Goal: Contribute content: Contribute content

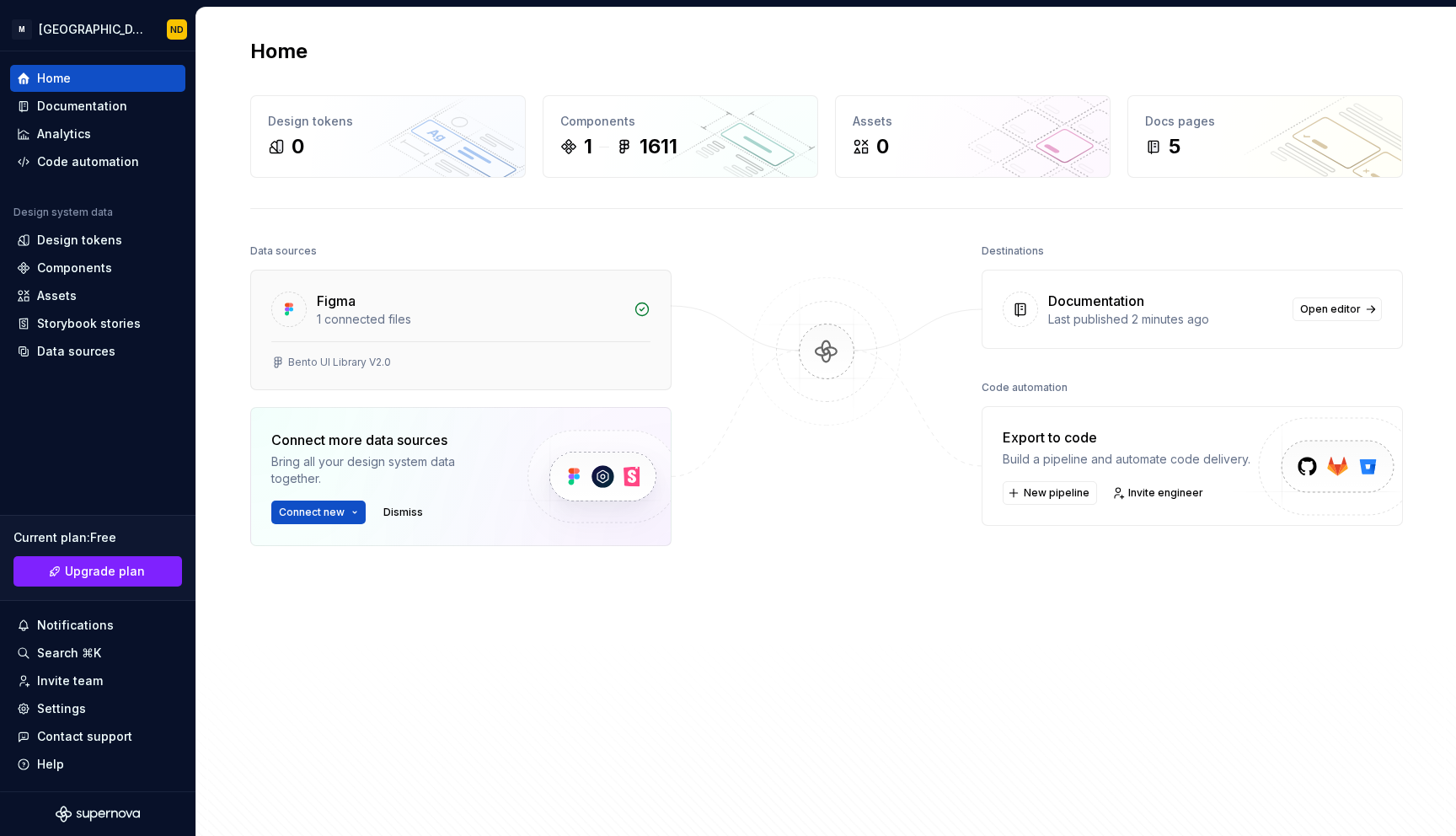
click at [416, 319] on div "1 connected files" at bounding box center [470, 319] width 307 height 17
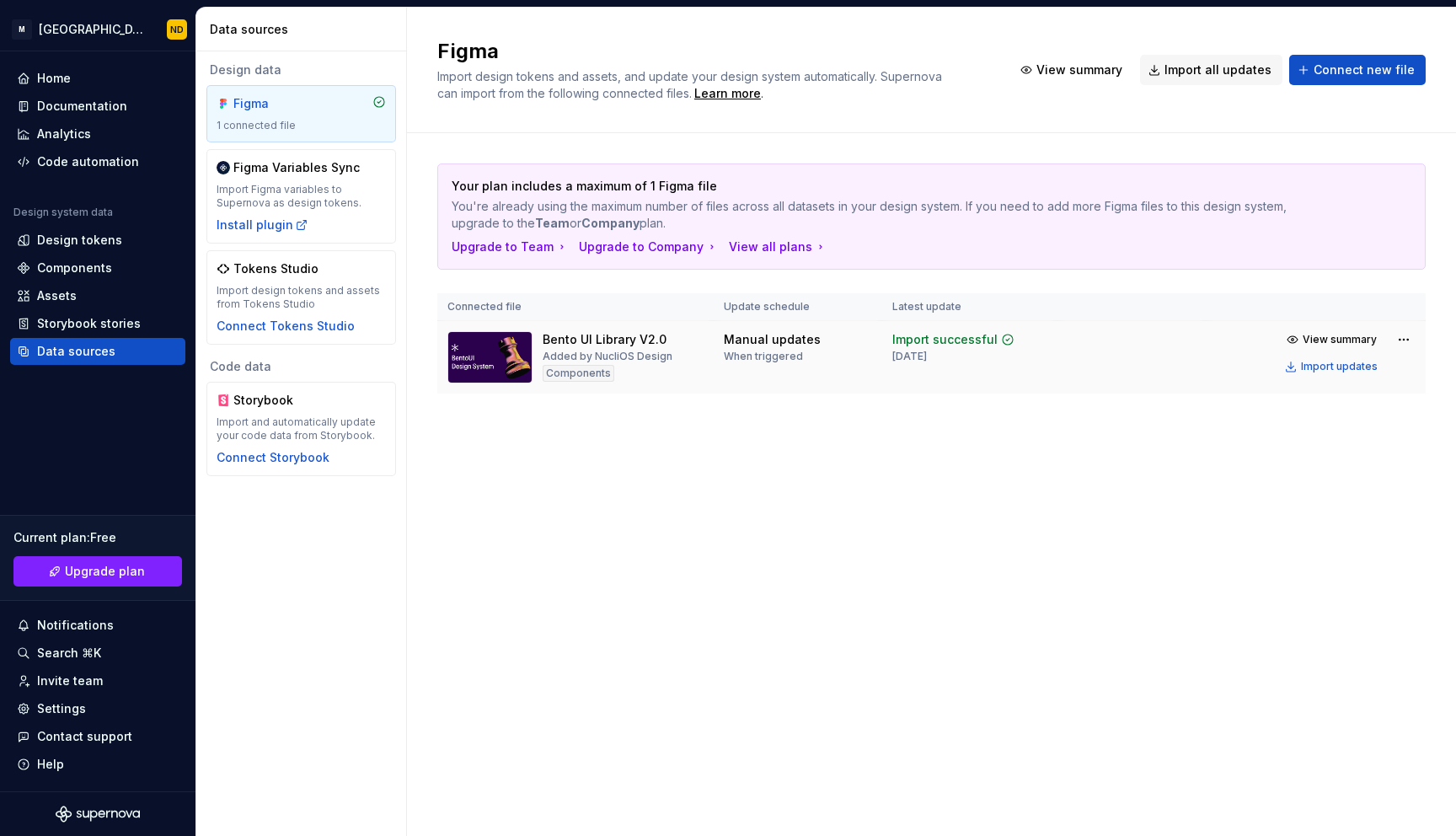
click at [508, 370] on img at bounding box center [490, 357] width 85 height 52
click at [836, 350] on div "Manual updates When triggered" at bounding box center [798, 346] width 148 height 32
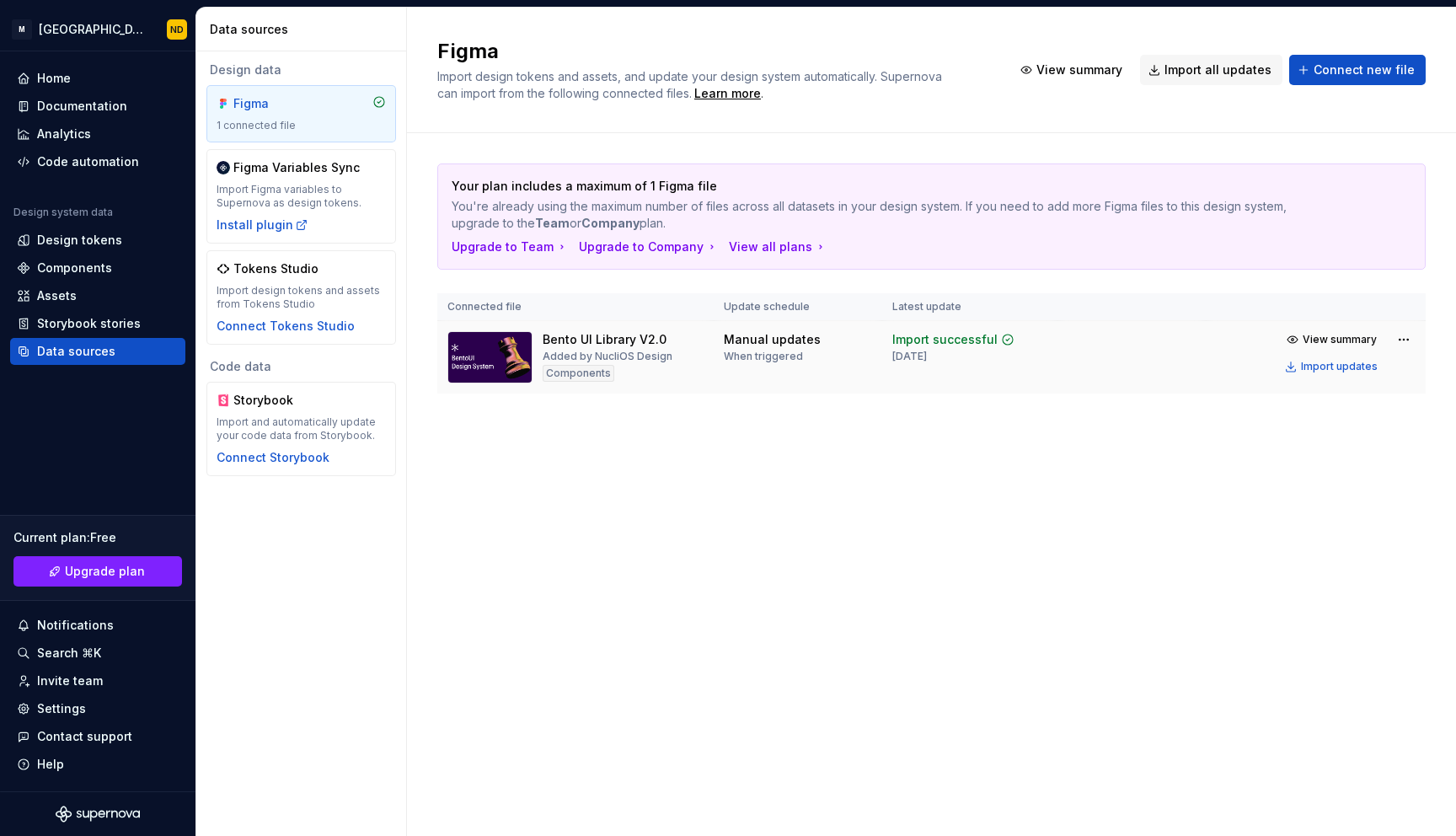
click at [498, 337] on img at bounding box center [490, 357] width 85 height 52
click at [492, 302] on th "Connected file" at bounding box center [575, 307] width 276 height 28
click at [608, 341] on div "Bento UI Library V2.0" at bounding box center [604, 340] width 124 height 17
click at [483, 366] on img at bounding box center [490, 357] width 85 height 52
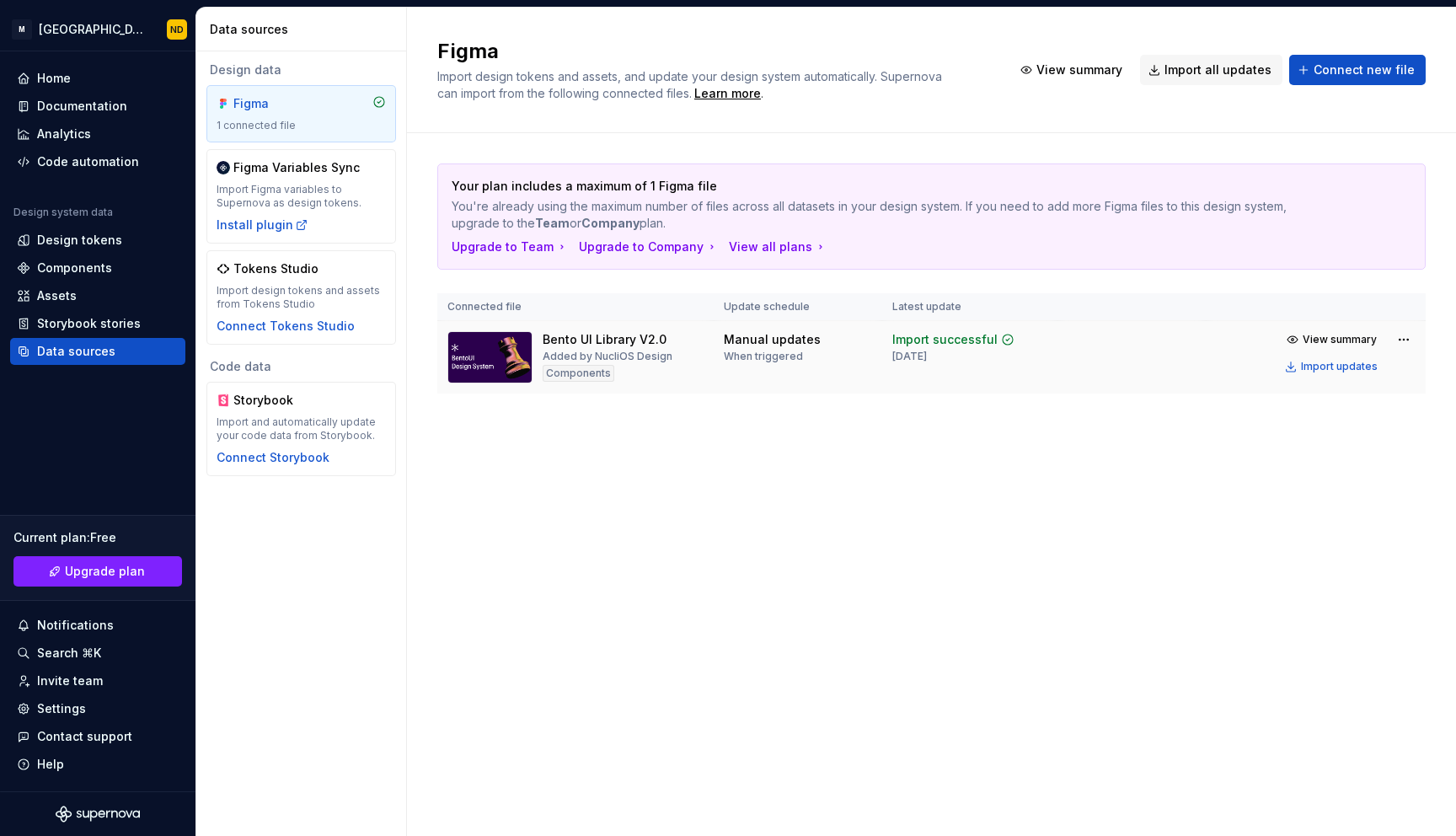
click at [483, 366] on img at bounding box center [490, 357] width 85 height 52
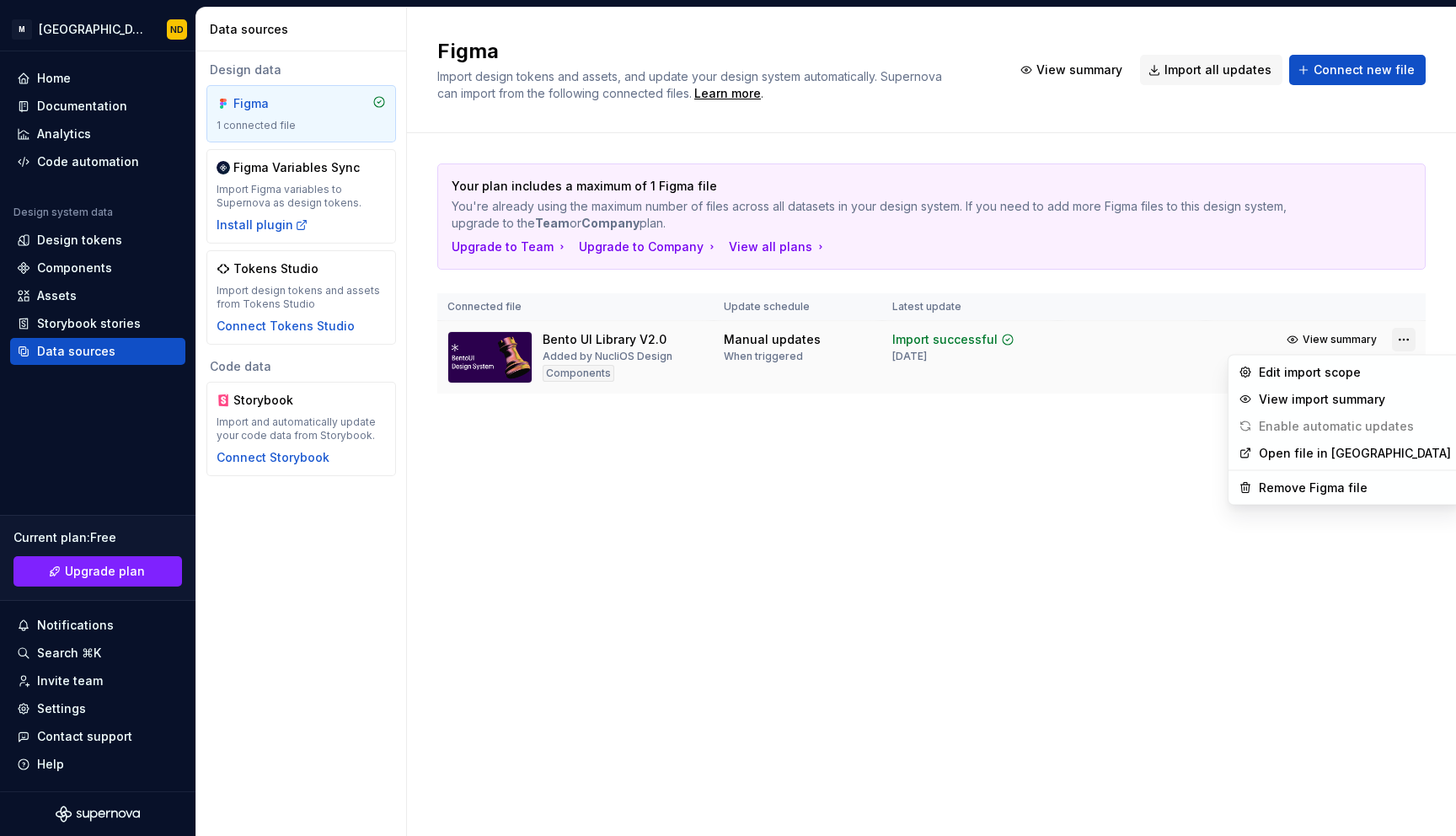
click at [1412, 342] on html "M Bento Design Library ND Home Documentation Analytics Code automation Design s…" at bounding box center [728, 418] width 1456 height 836
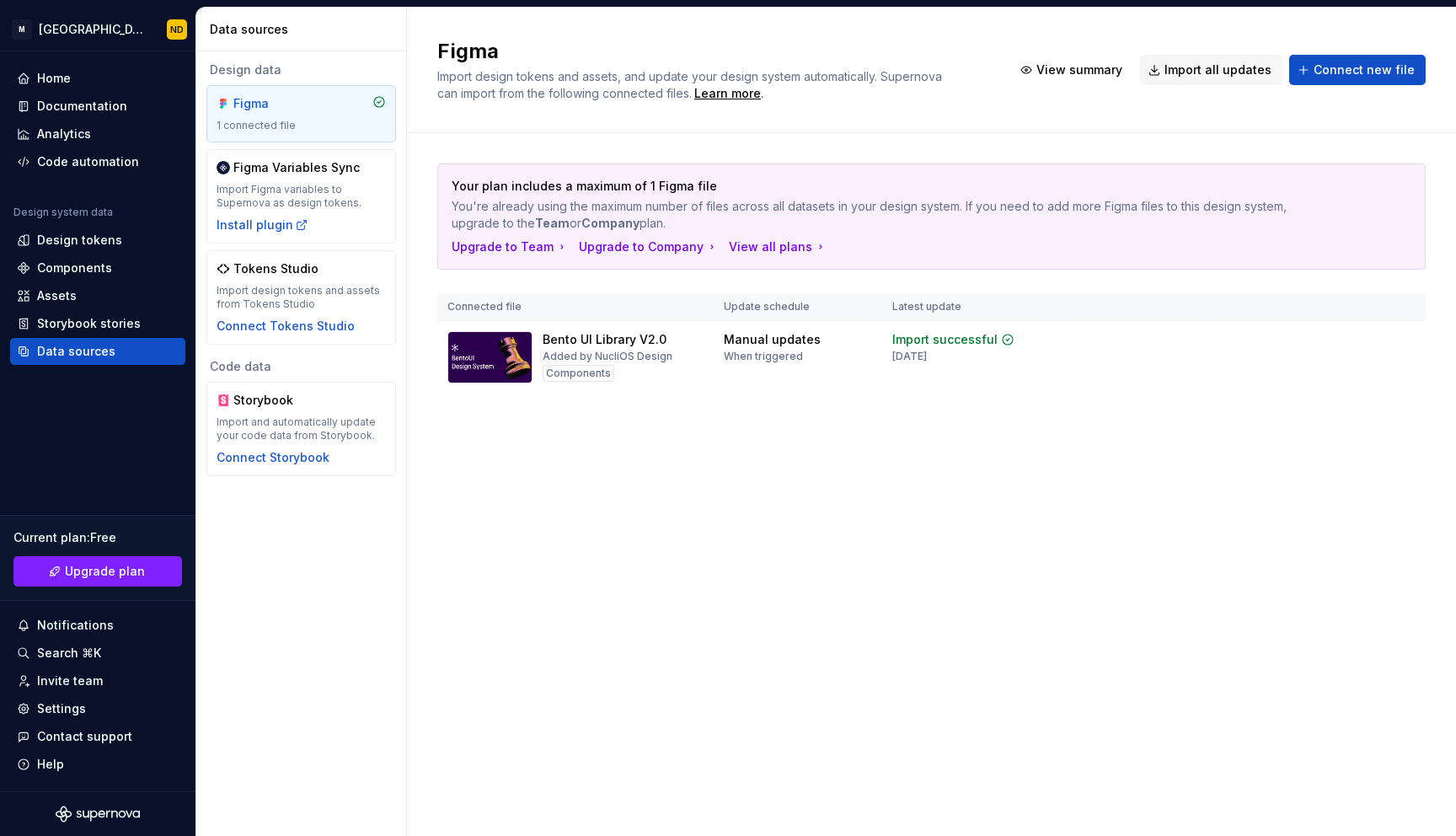
click at [781, 497] on html "M Bento Design Library ND Home Documentation Analytics Code automation Design s…" at bounding box center [728, 418] width 1456 height 836
click at [43, 78] on div "Home" at bounding box center [54, 79] width 34 height 17
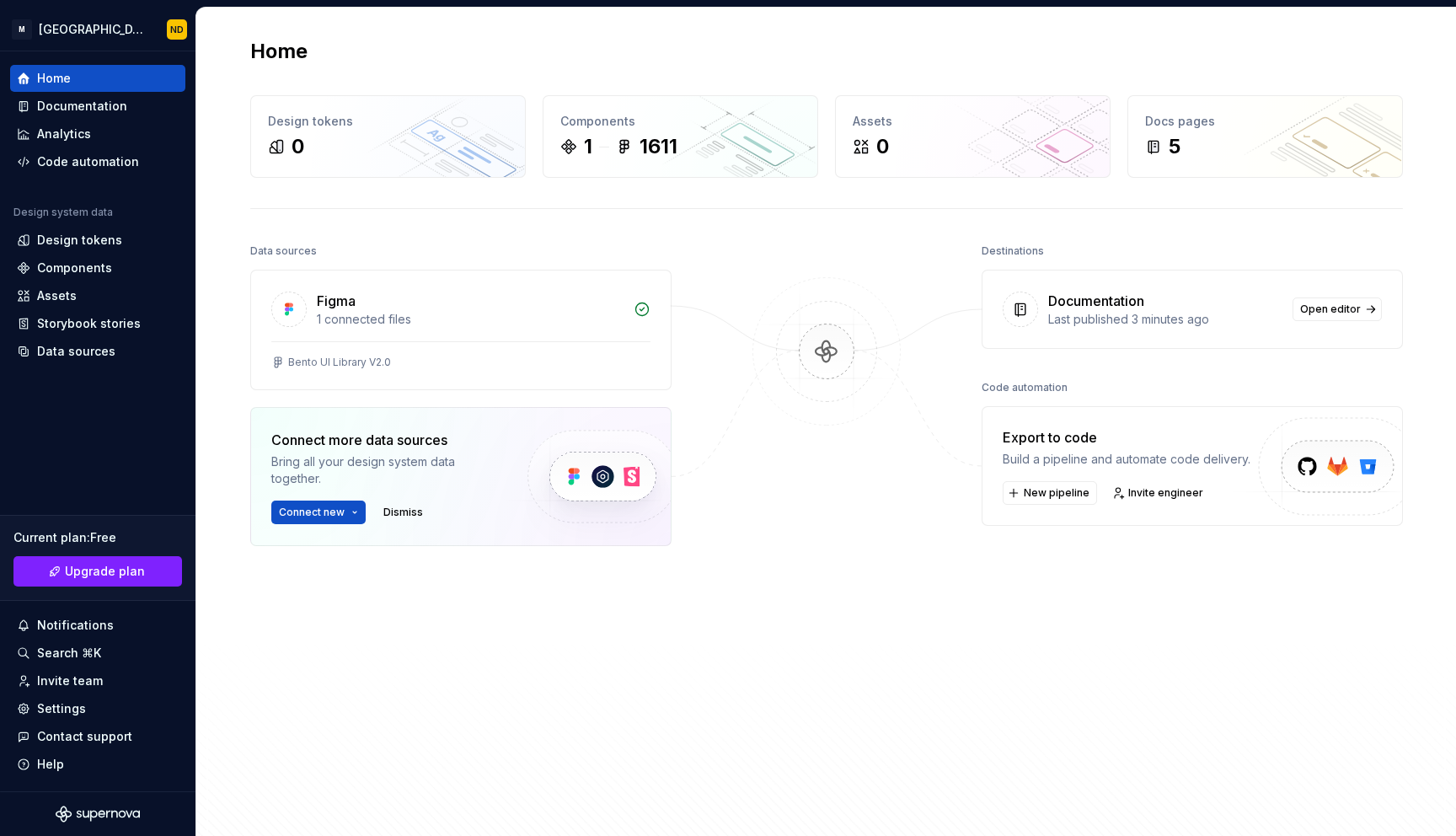
click at [1067, 327] on div "Last published 3 minutes ago" at bounding box center [1165, 319] width 234 height 17
click at [1341, 275] on div "Documentation Last published 3 minutes ago Open editor" at bounding box center [1192, 309] width 420 height 78
click at [1322, 311] on span "Open editor" at bounding box center [1330, 309] width 61 height 13
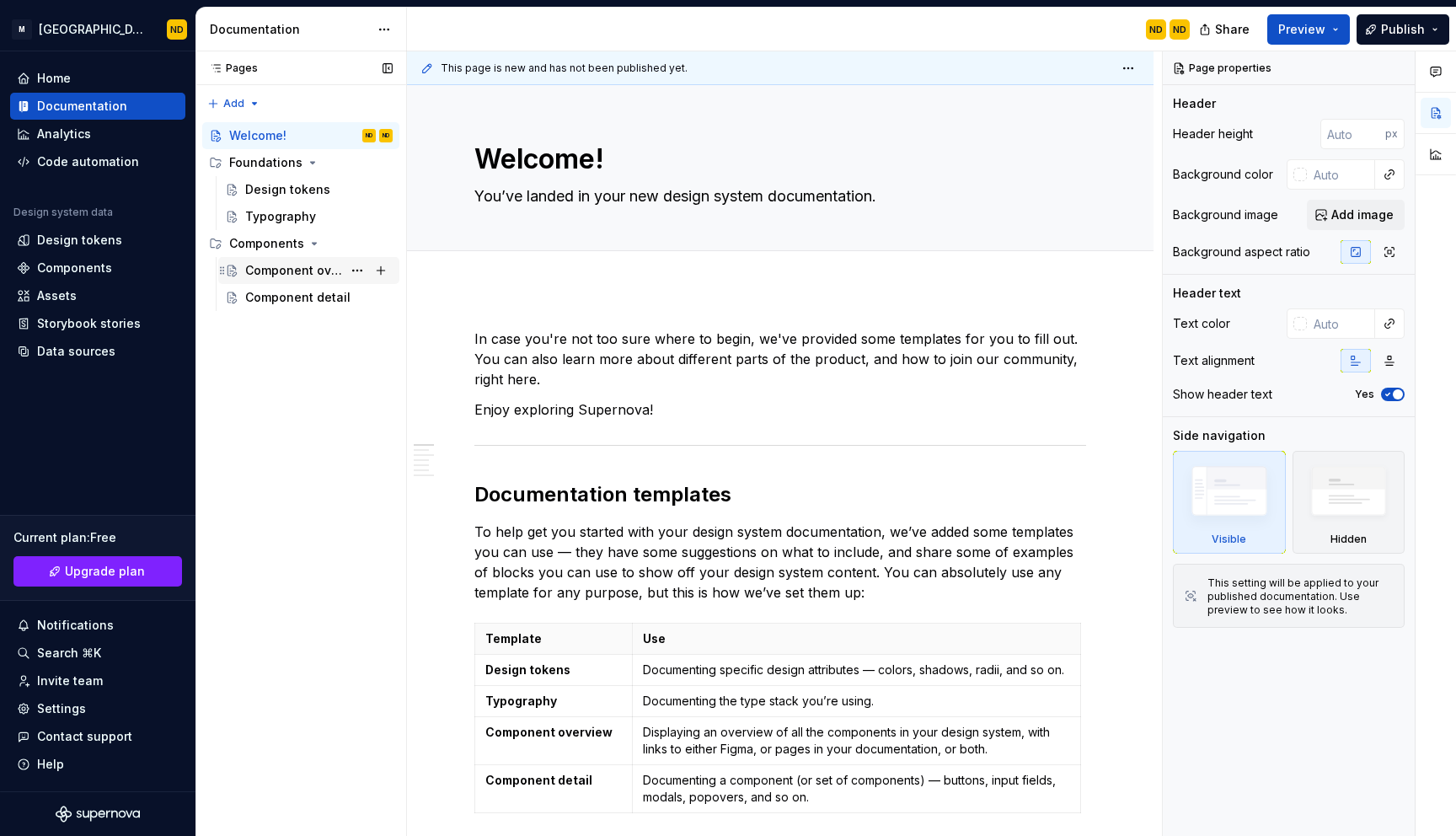
click at [306, 271] on div "Component overview" at bounding box center [294, 270] width 97 height 17
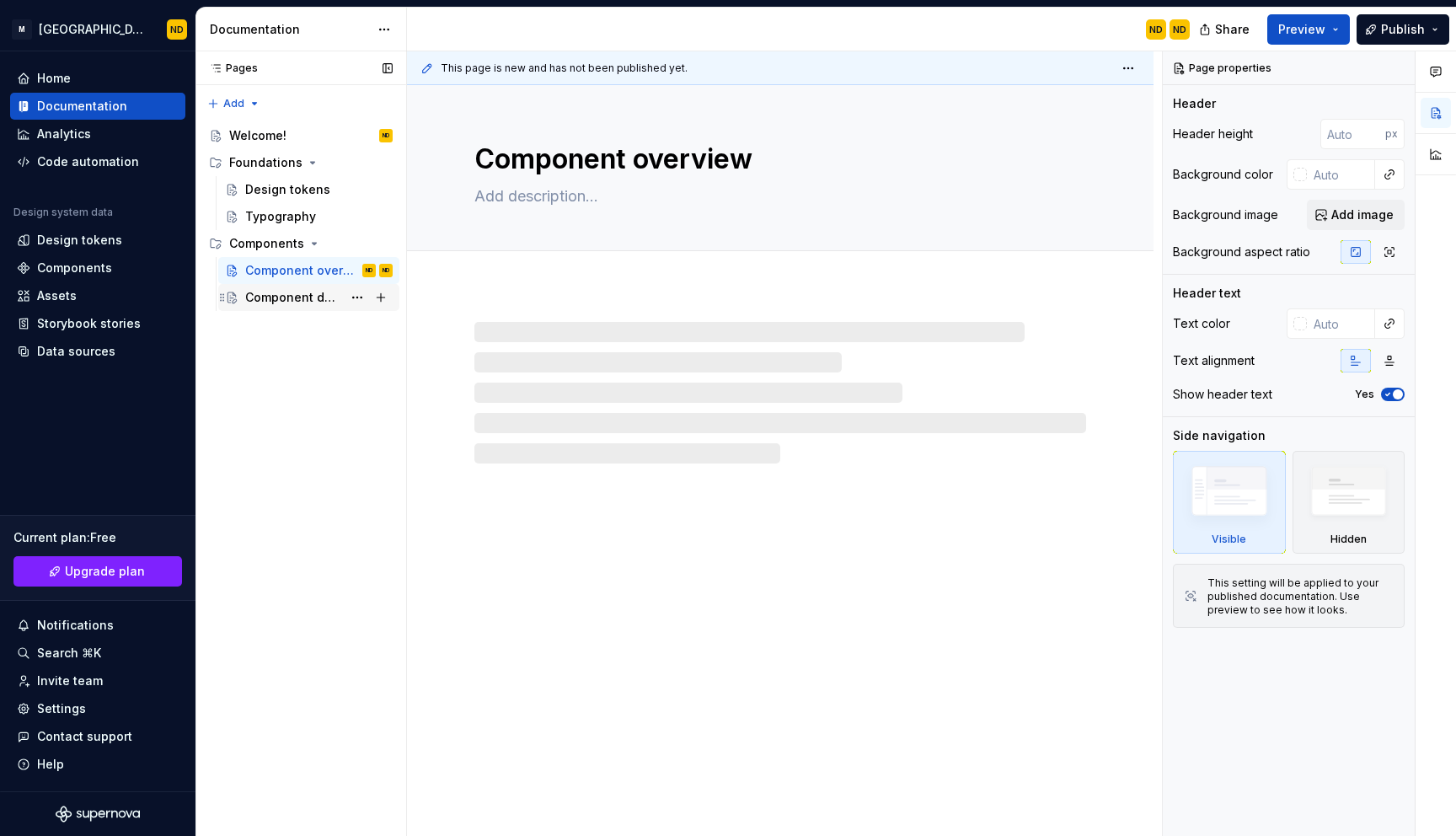
click at [301, 293] on div "Component detail" at bounding box center [294, 297] width 97 height 17
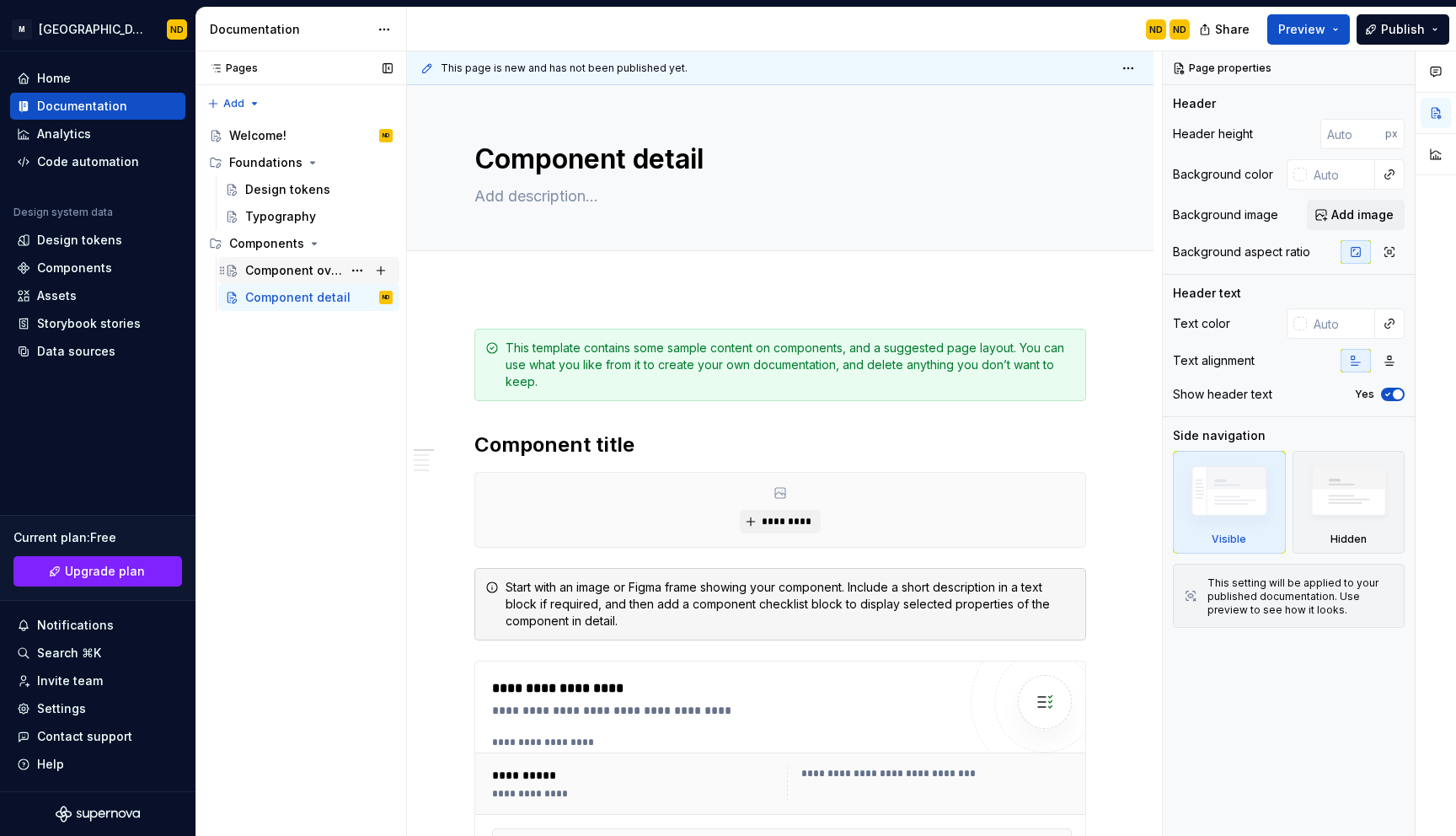
click at [300, 265] on div "Component overview" at bounding box center [294, 270] width 97 height 17
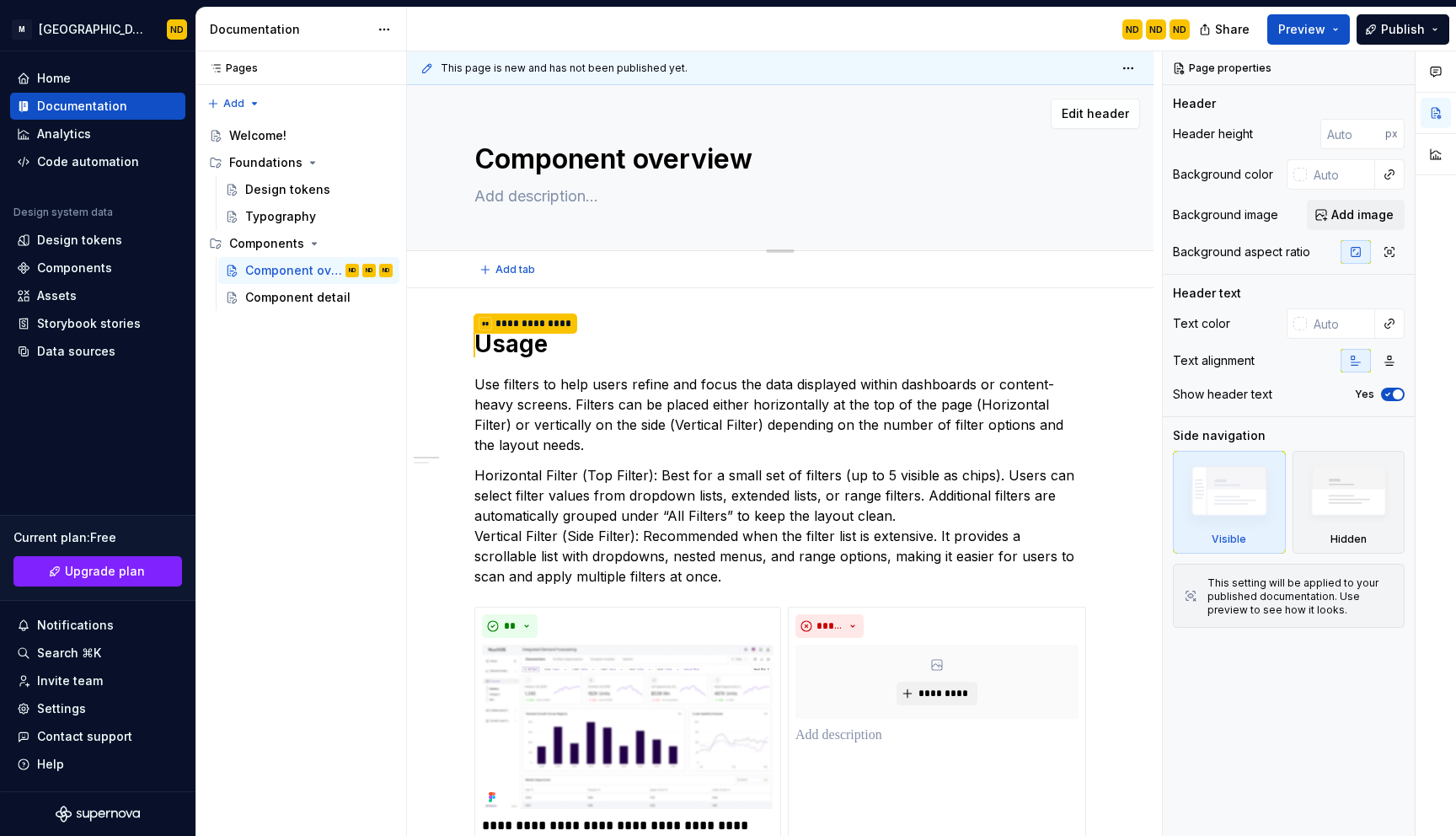
click at [581, 204] on textarea at bounding box center [778, 196] width 612 height 27
type textarea "*"
type textarea "T"
type textarea "*"
type textarea "Th"
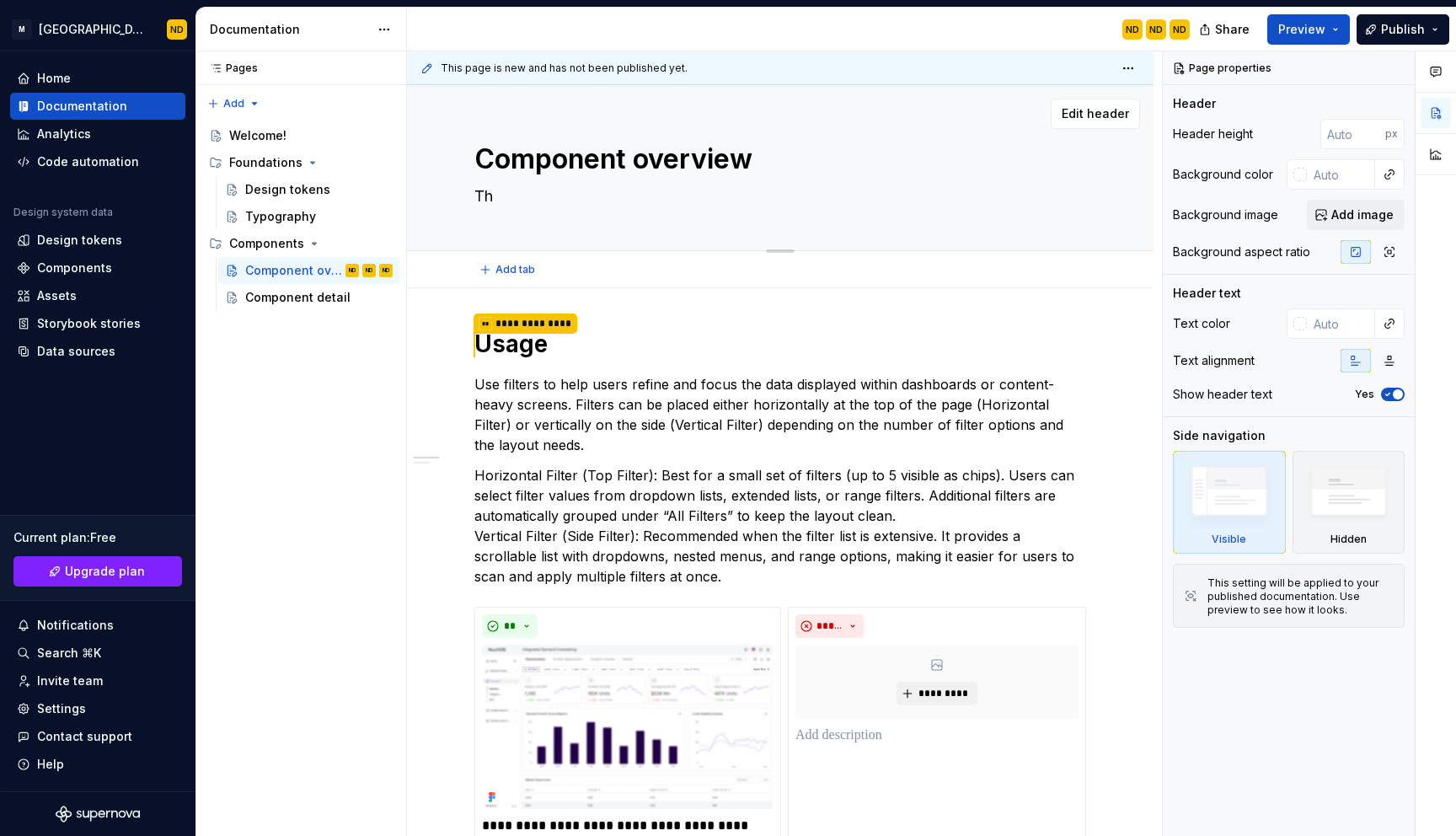
type textarea "*"
type textarea "Thi"
type textarea "*"
type textarea "This"
type textarea "*"
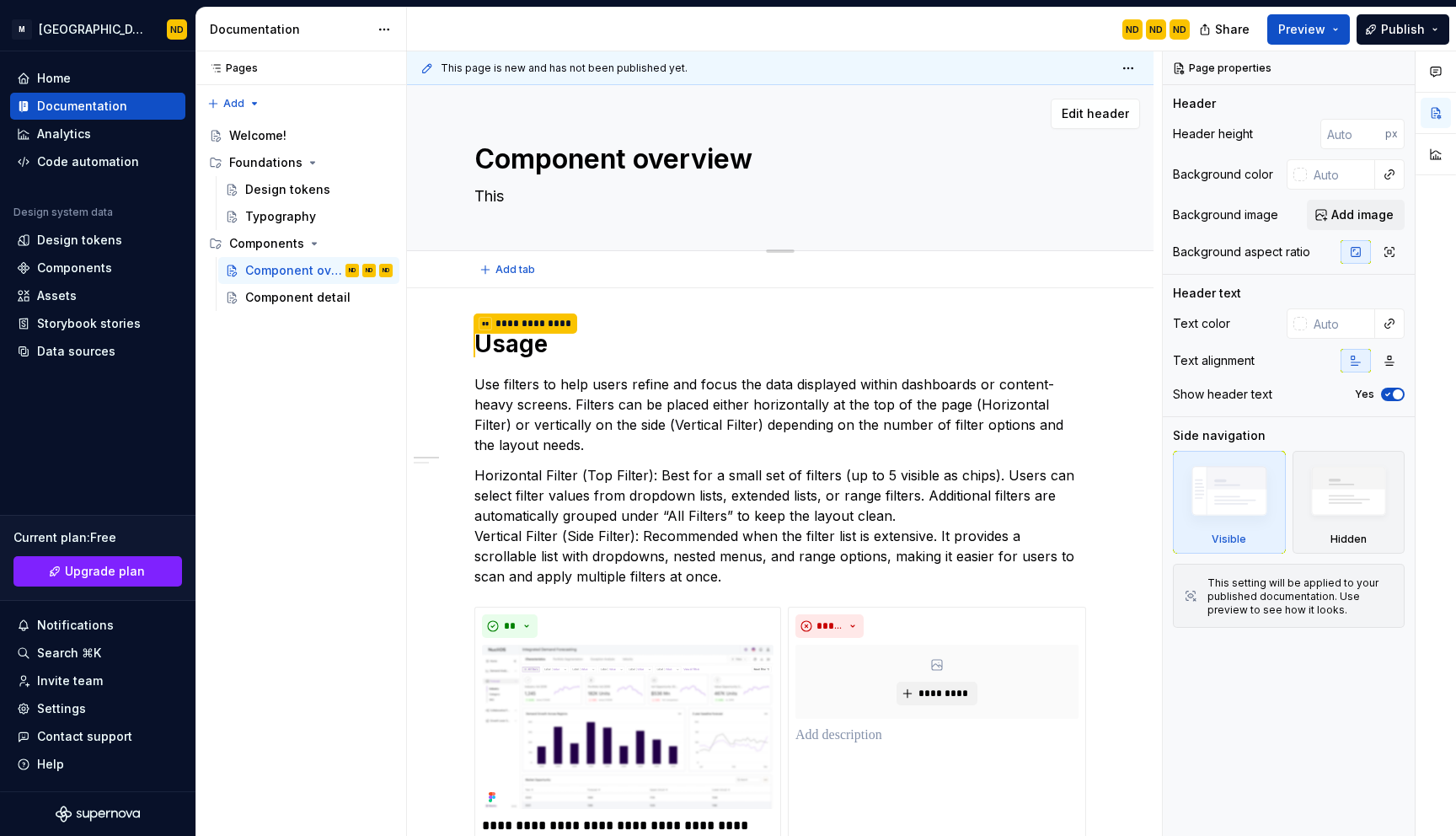
type textarea "This"
type textarea "*"
type textarea "This i"
type textarea "*"
type textarea "This is"
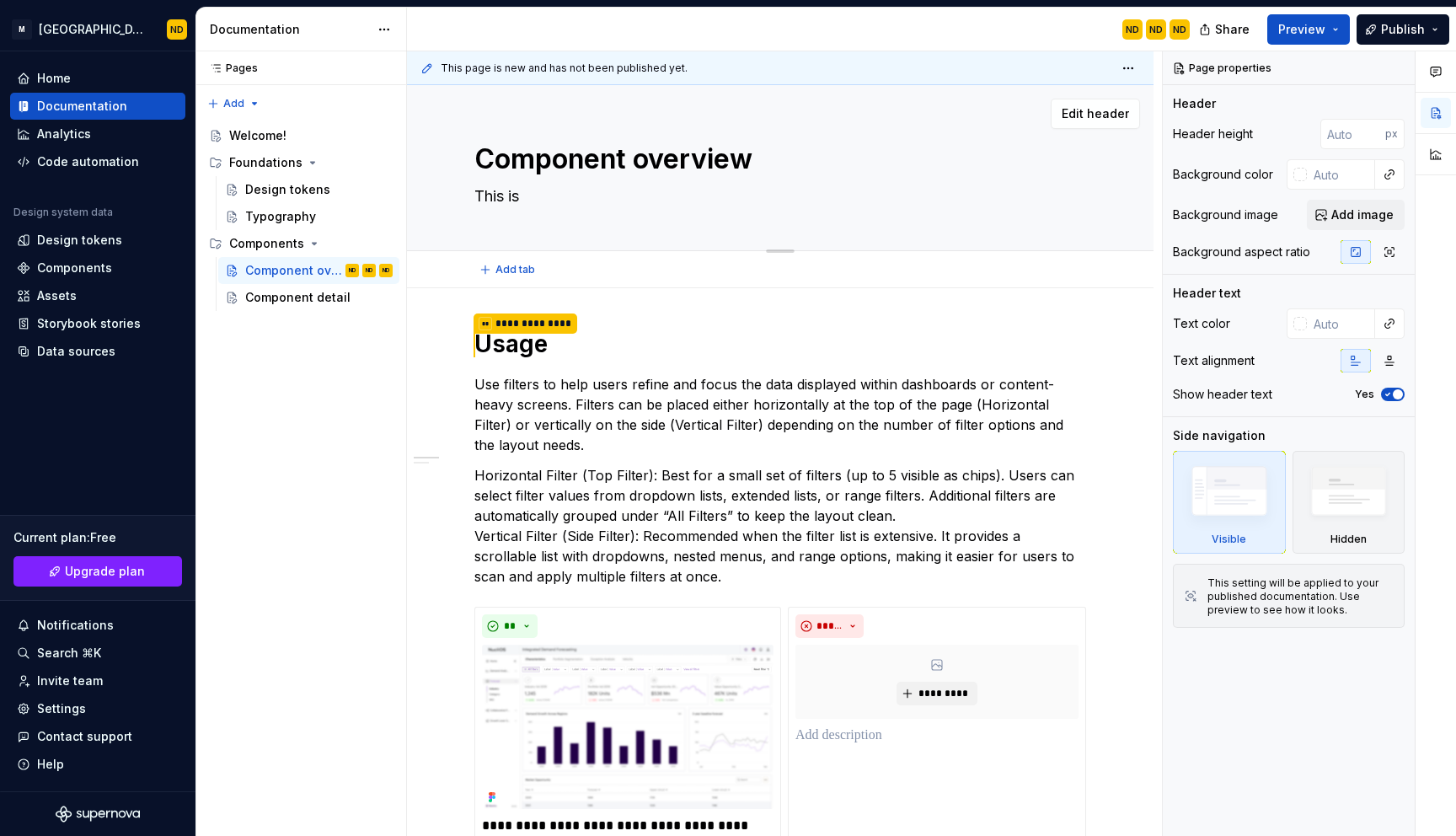
type textarea "*"
type textarea "This is a"
type textarea "*"
type textarea "This is a"
type textarea "*"
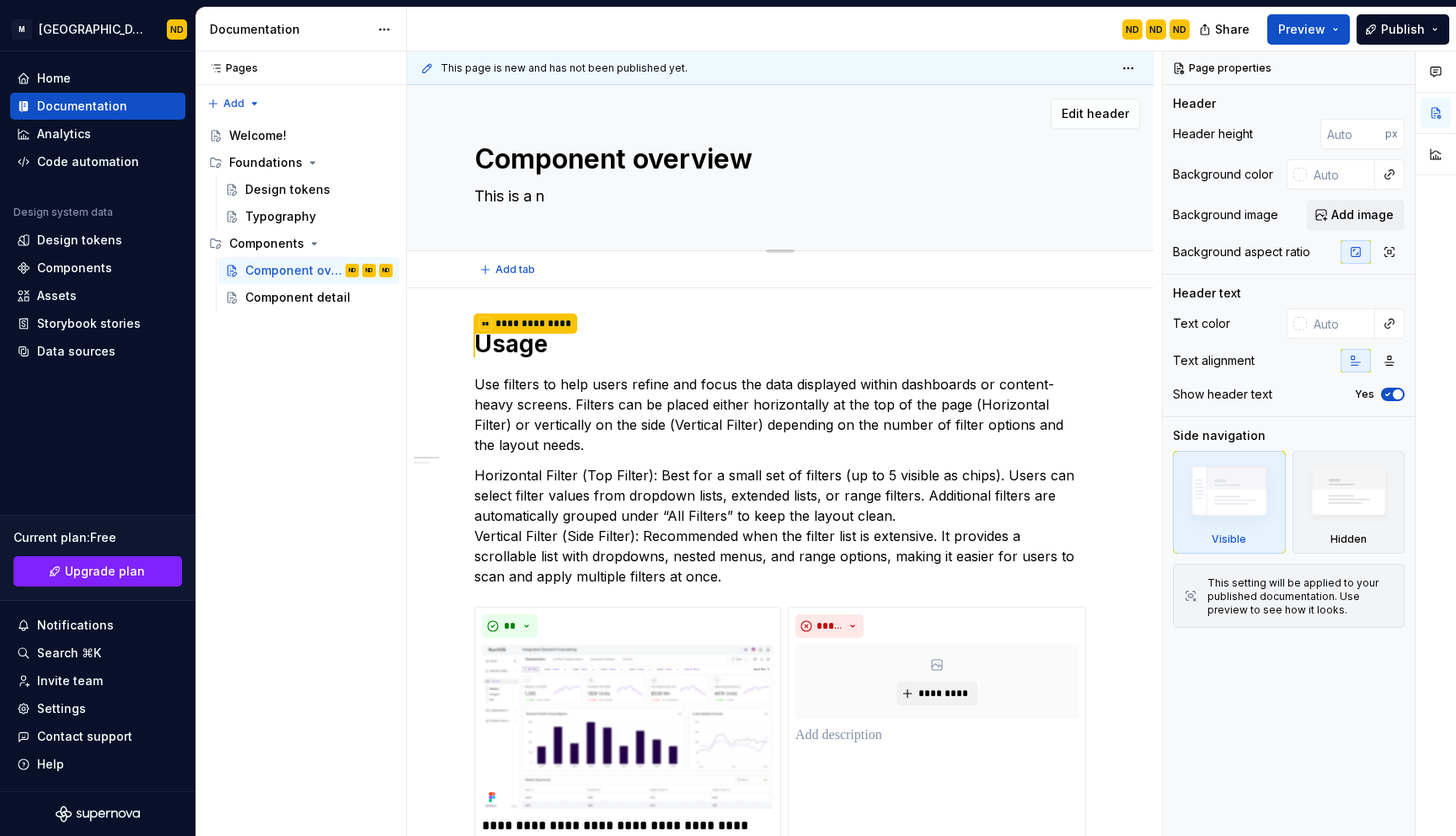
type textarea "This is a ne"
type textarea "*"
type textarea "This is a new"
type textarea "*"
type textarea "This is a new"
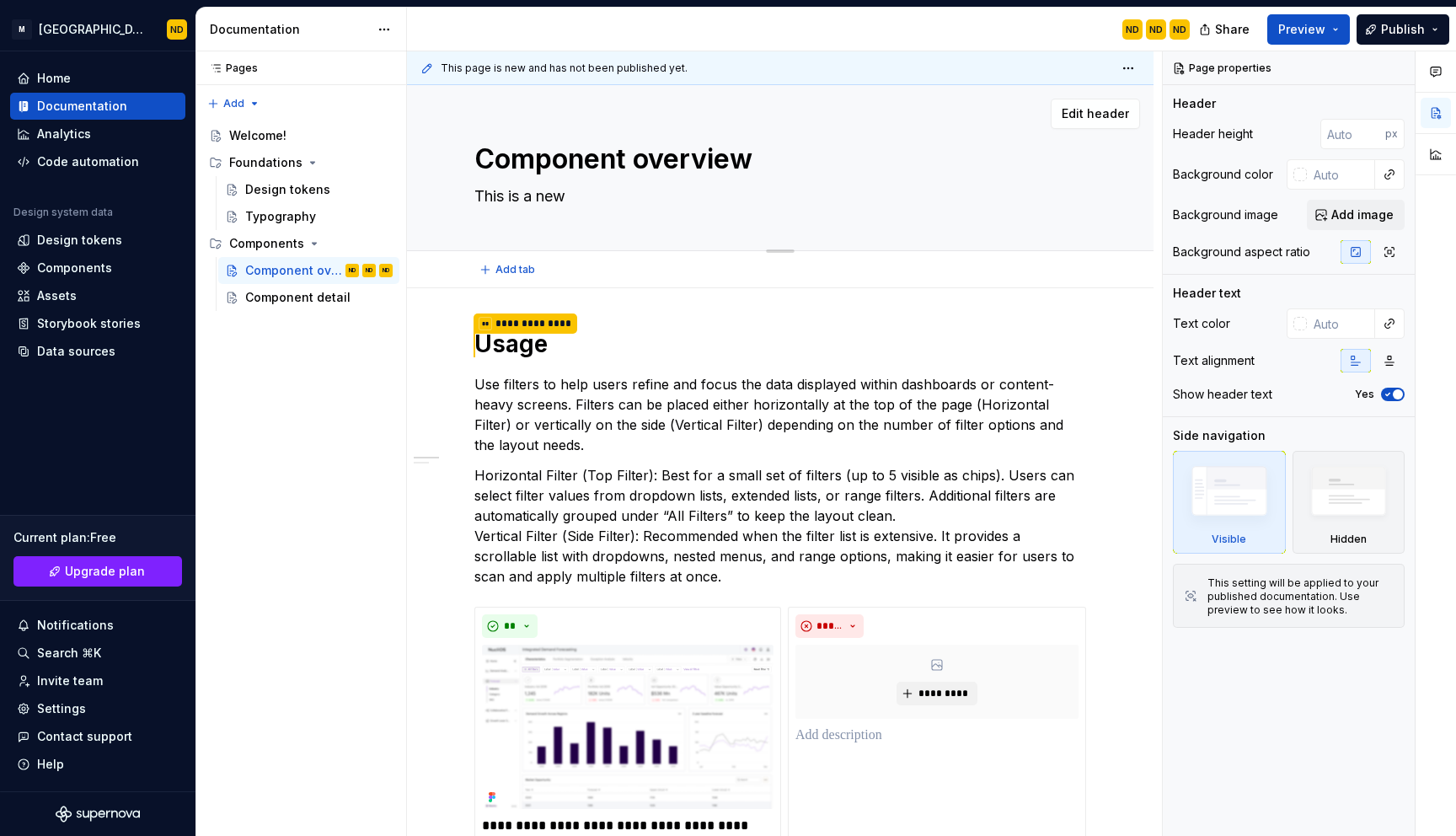
type textarea "*"
type textarea "This is a new c"
type textarea "*"
type textarea "This is a new co"
type textarea "*"
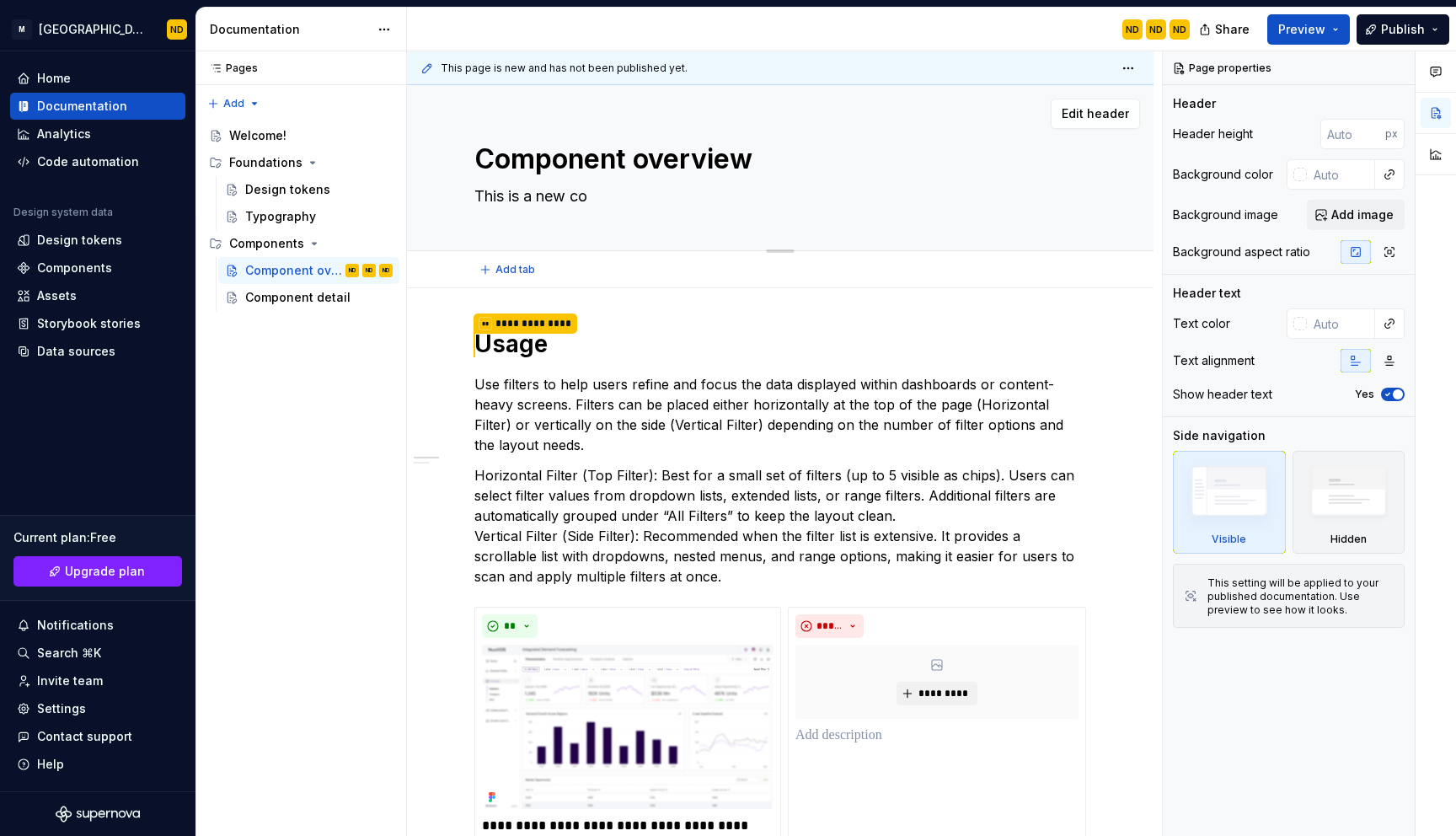
type textarea "This is a new com"
type textarea "*"
type textarea "This is a new comp"
type textarea "*"
type textarea "This is a new compo"
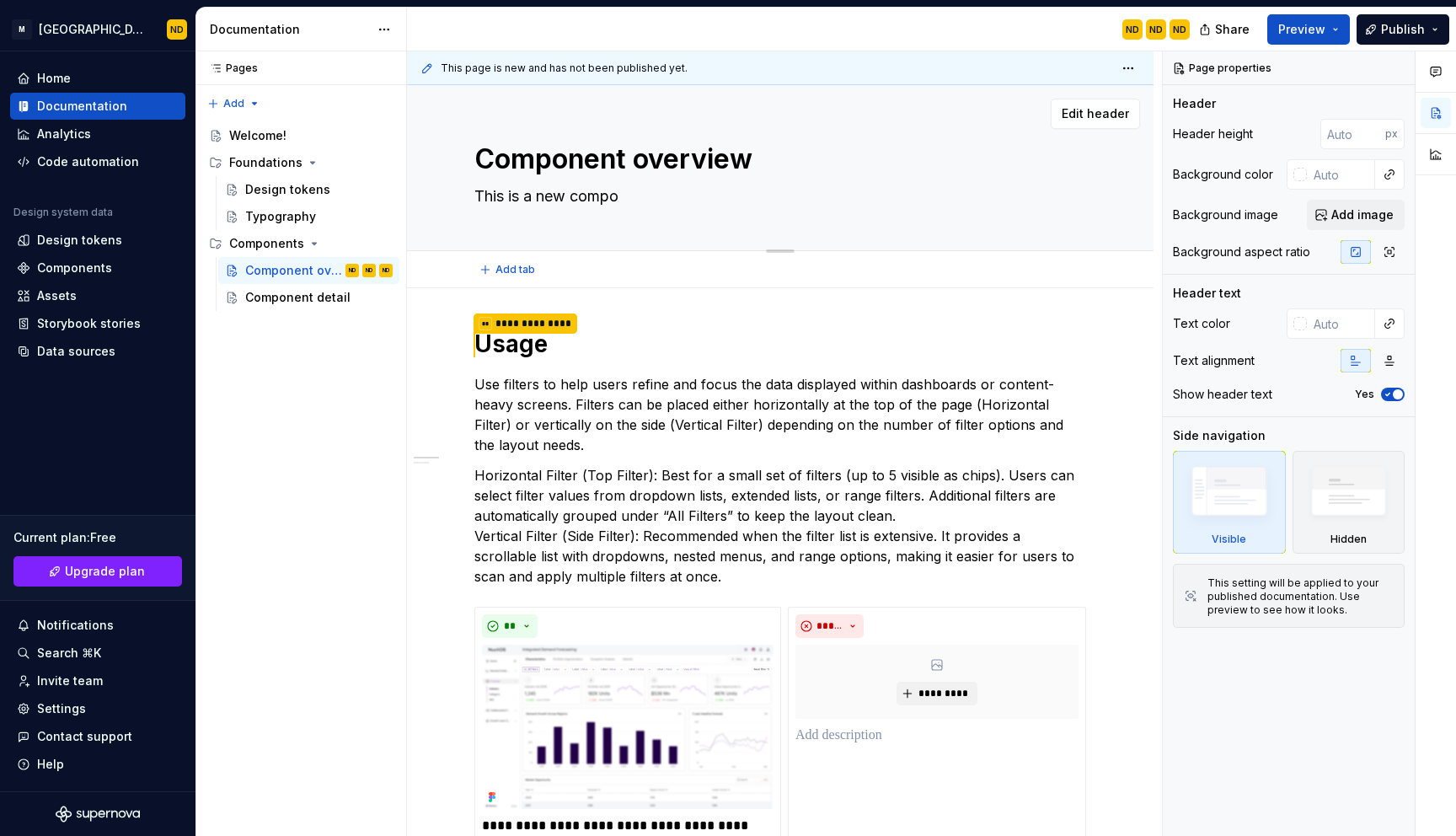
type textarea "*"
type textarea "This is a new compon"
type textarea "*"
type textarea "This is a new compone"
type textarea "*"
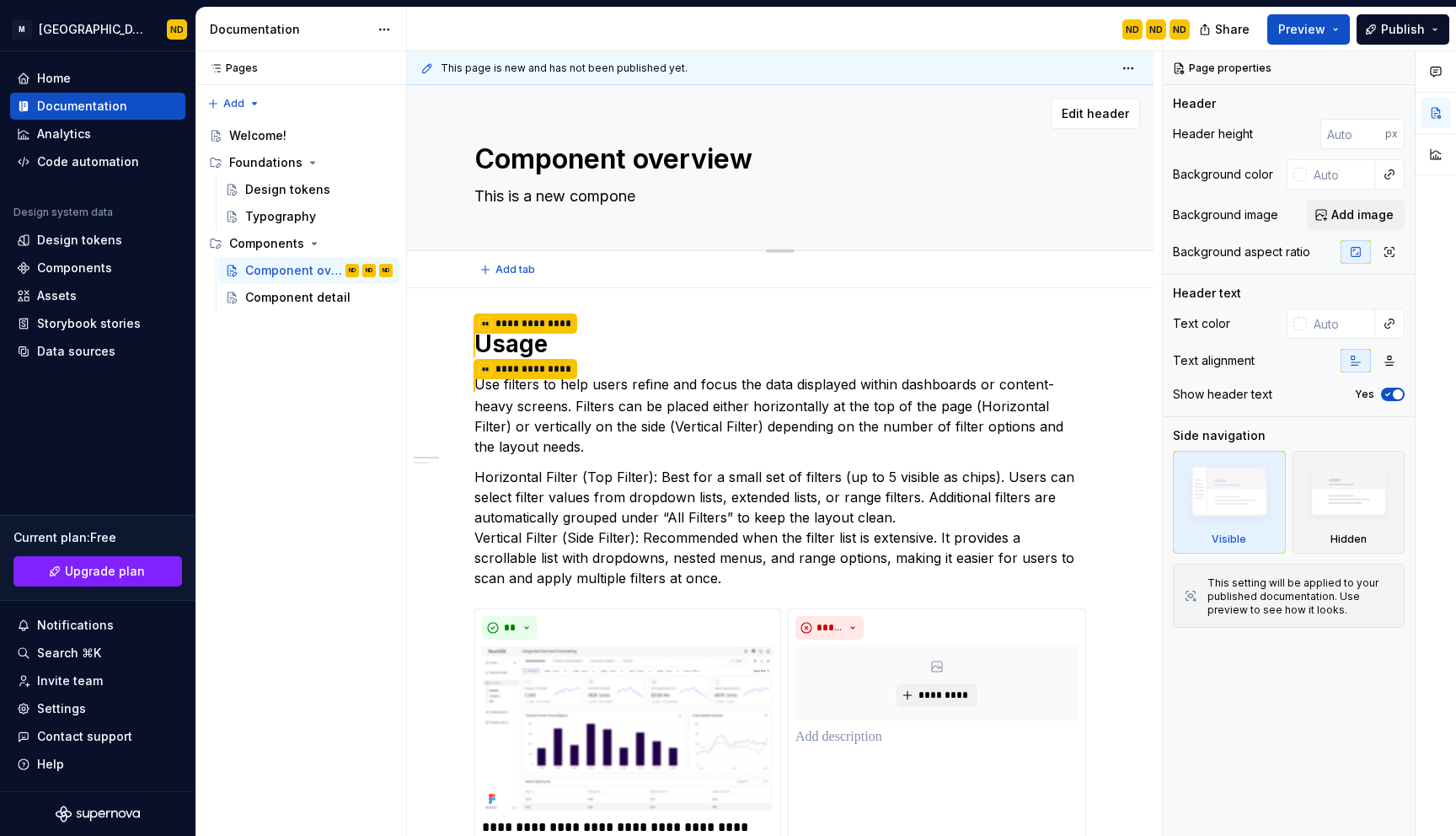
type textarea "This is a new componen"
type textarea "*"
type textarea "This is a new componene"
type textarea "*"
type textarea "This is a new componenet"
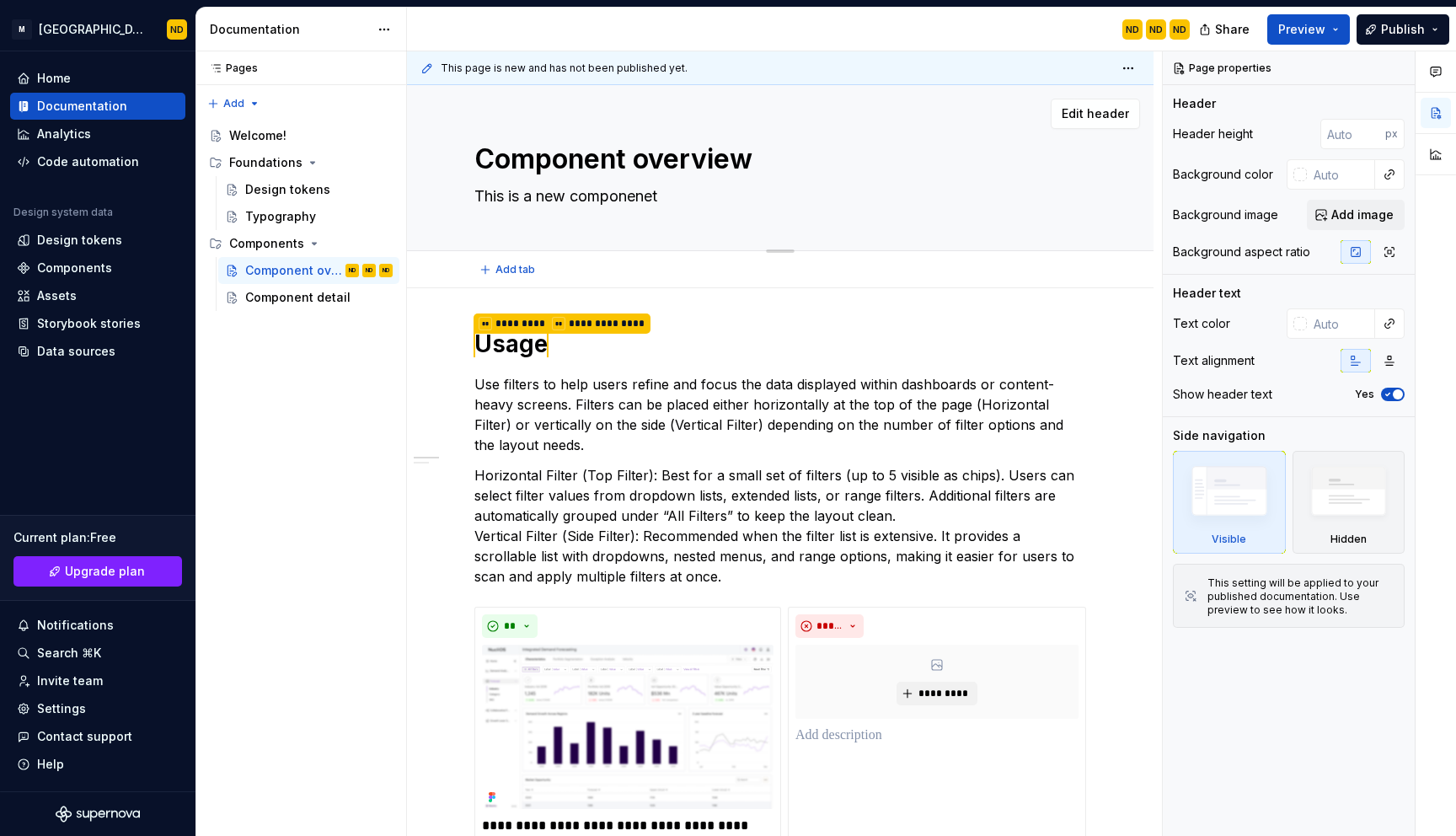
type textarea "*"
type textarea "This is a new componene"
type textarea "*"
type textarea "This is a new componen"
type textarea "*"
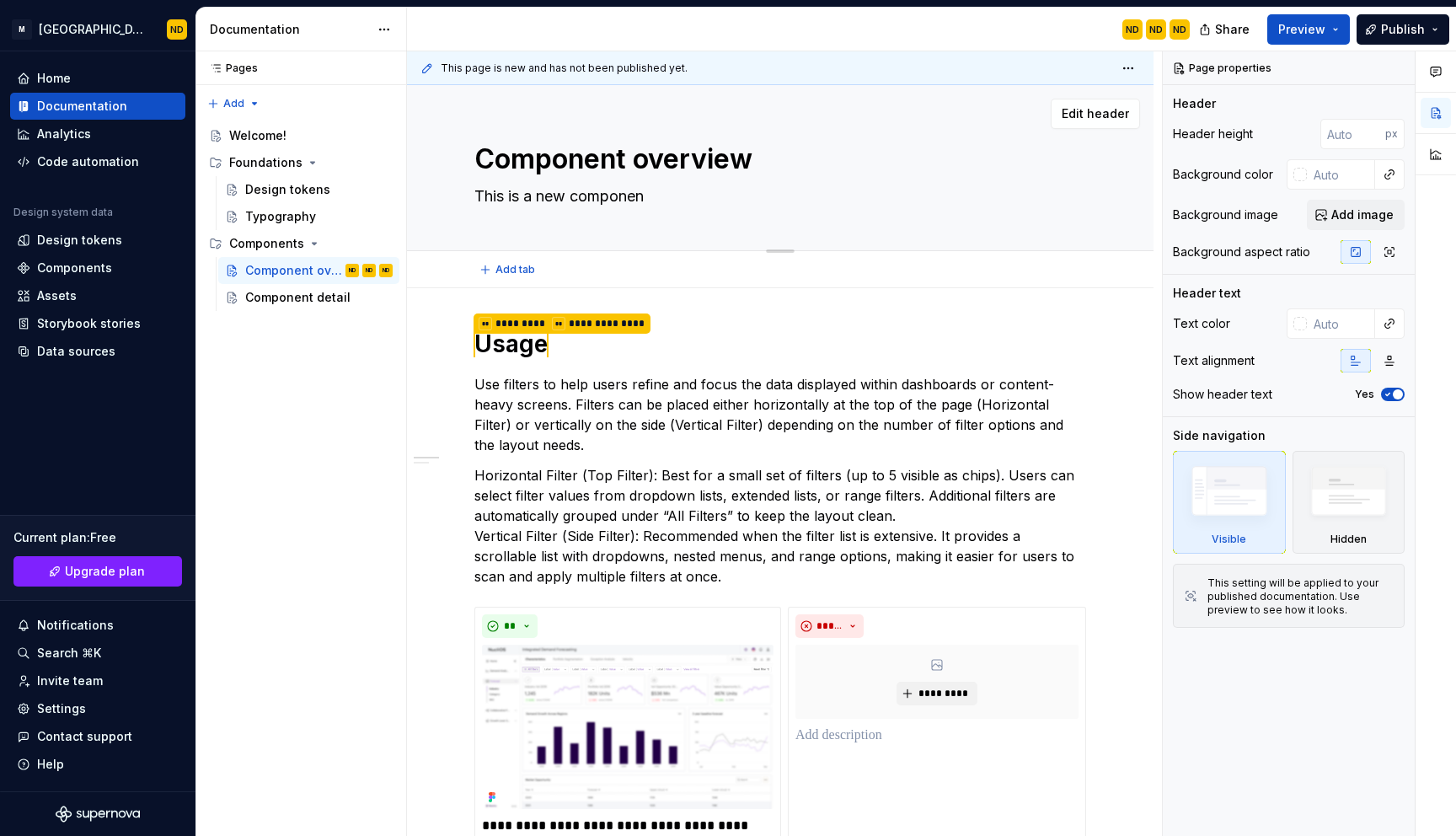
type textarea "This is a new compone"
type textarea "*"
type textarea "This is a new componen"
type textarea "*"
type textarea "This is a new component"
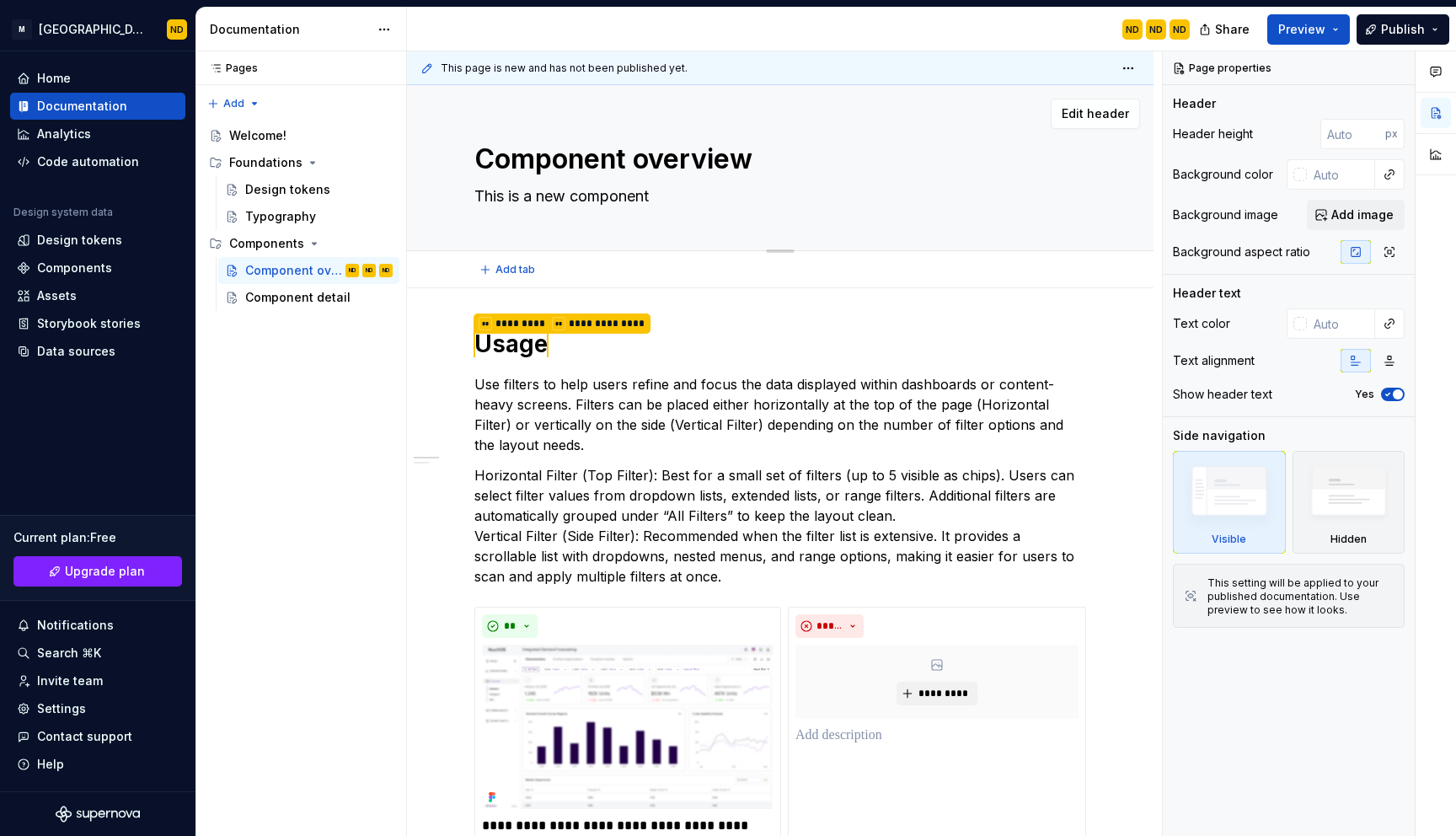
type textarea "*"
type textarea "This is a new component."
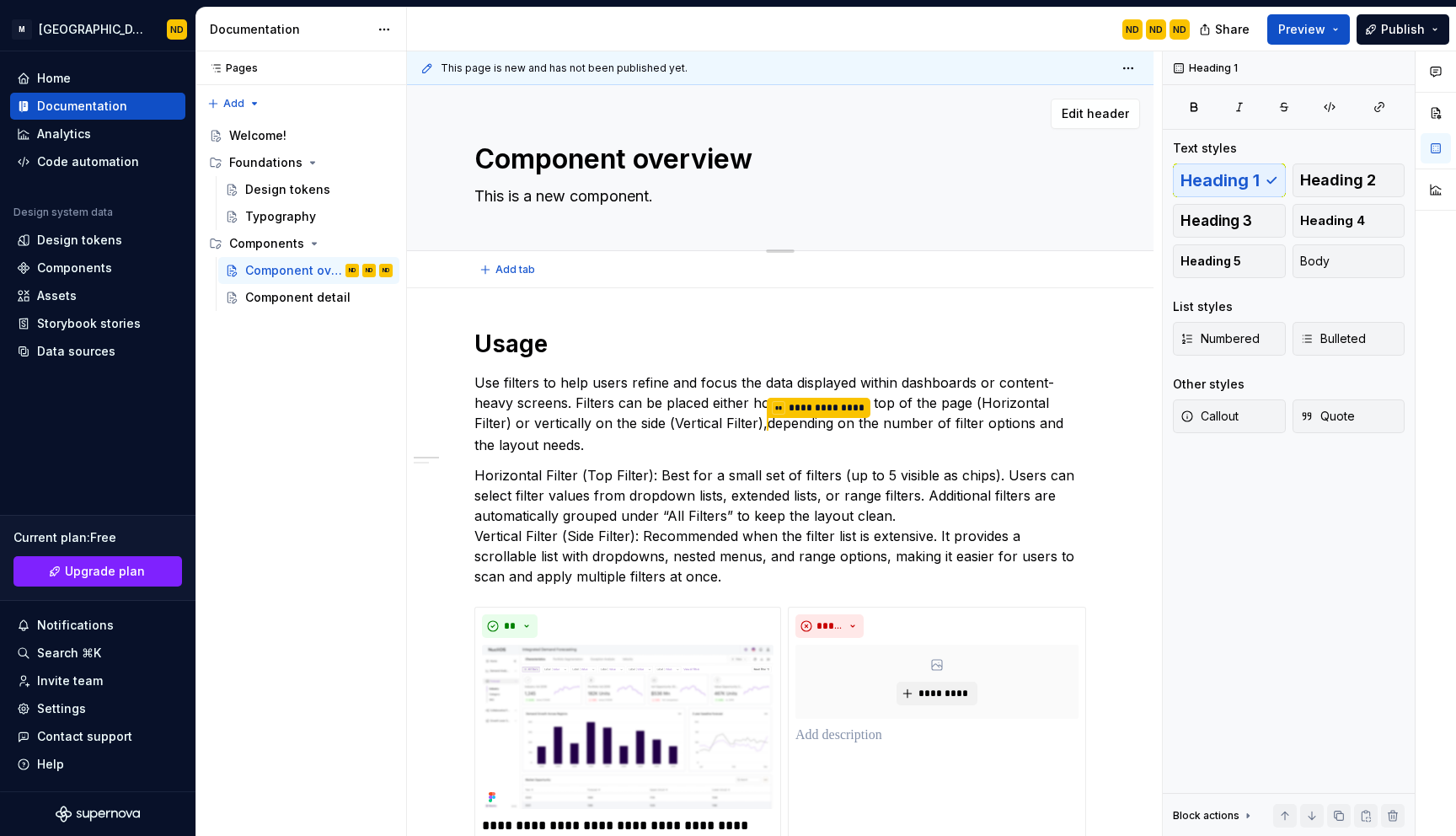
type textarea "*"
type textarea "In NucliOS, you can choose between two filter placements — Side (Vertical) Filt…"
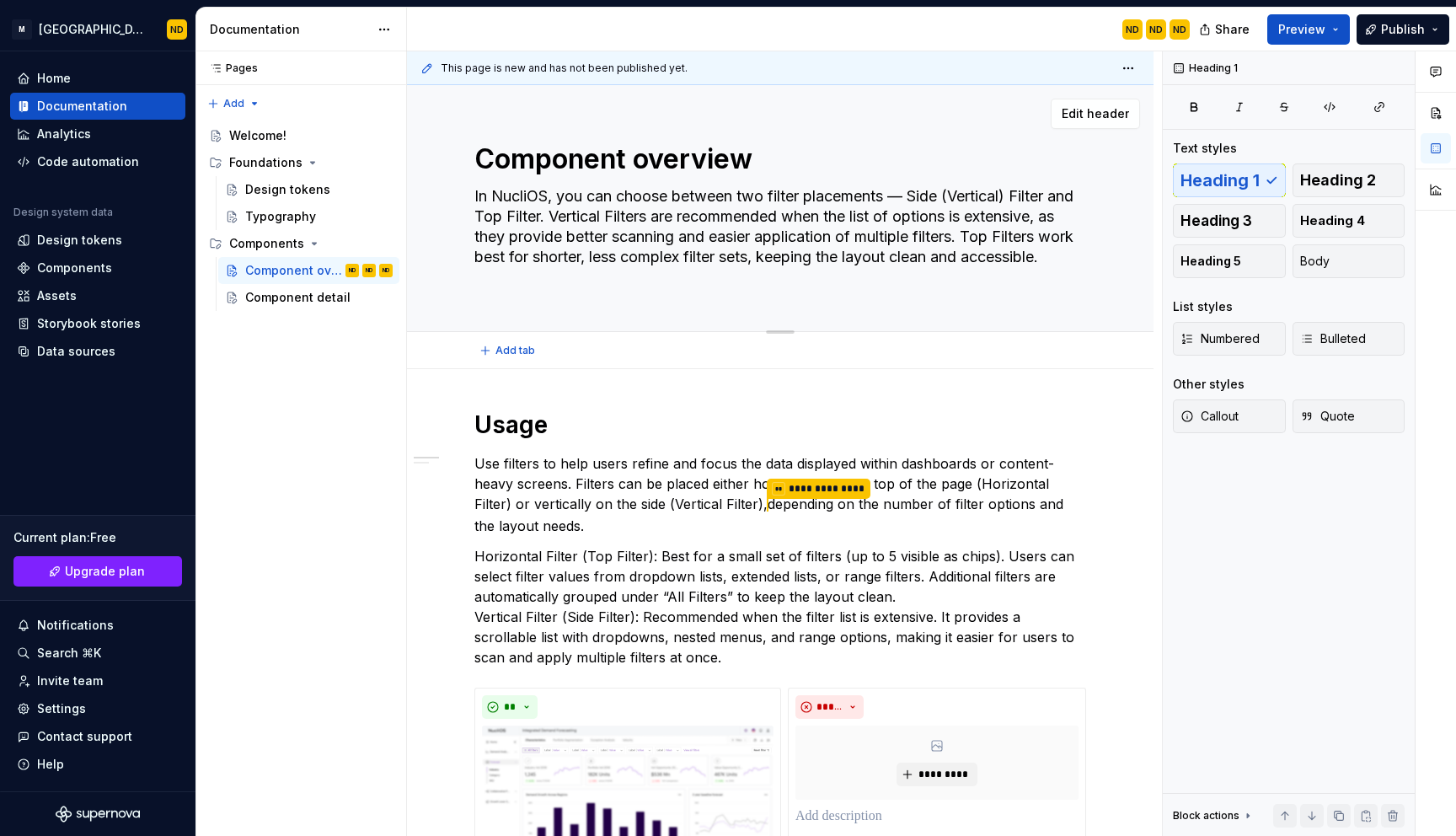
type textarea "*"
type textarea "overview"
type textarea "*"
type textarea "verview"
type textarea "*"
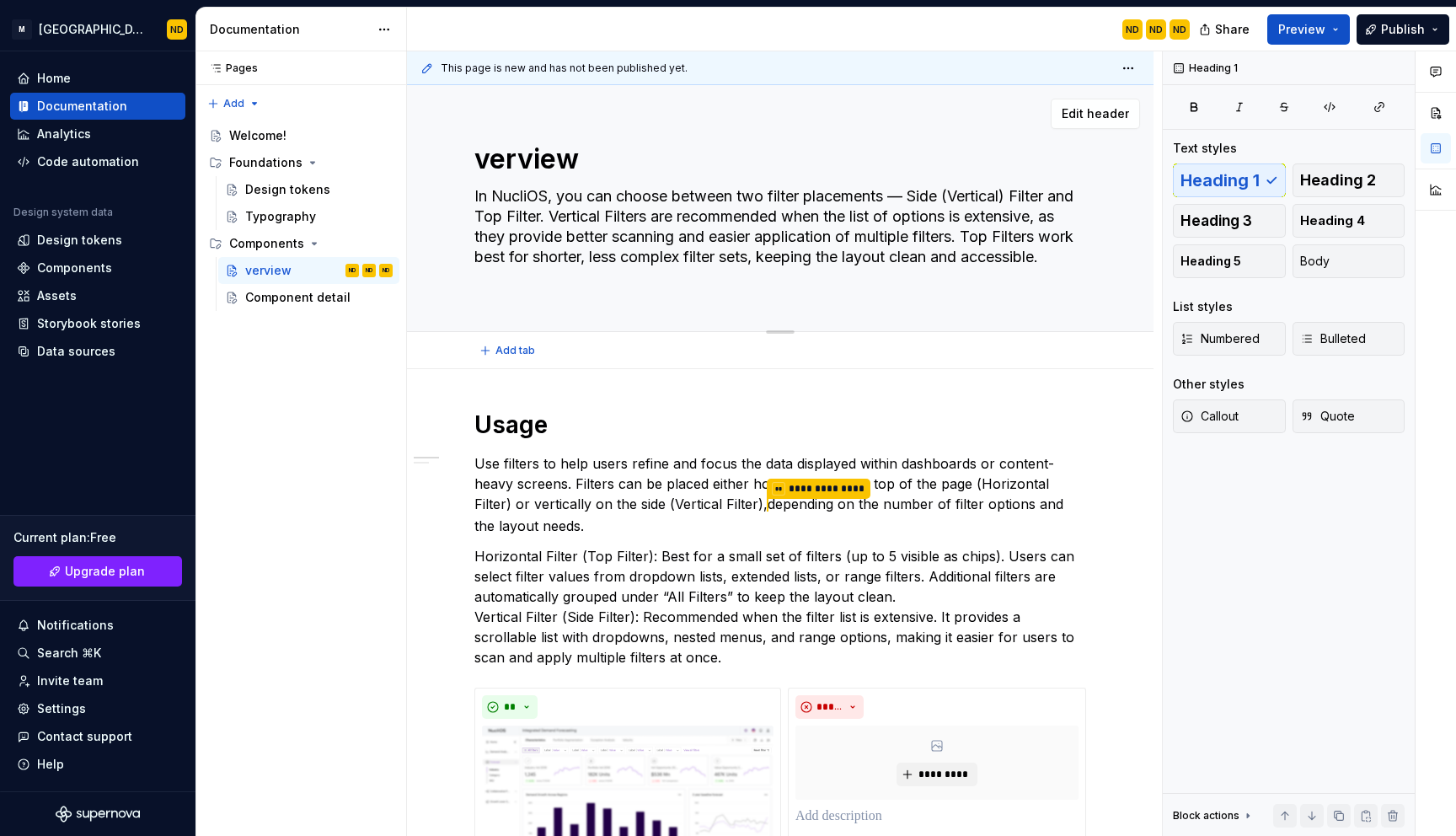
type textarea "Overview"
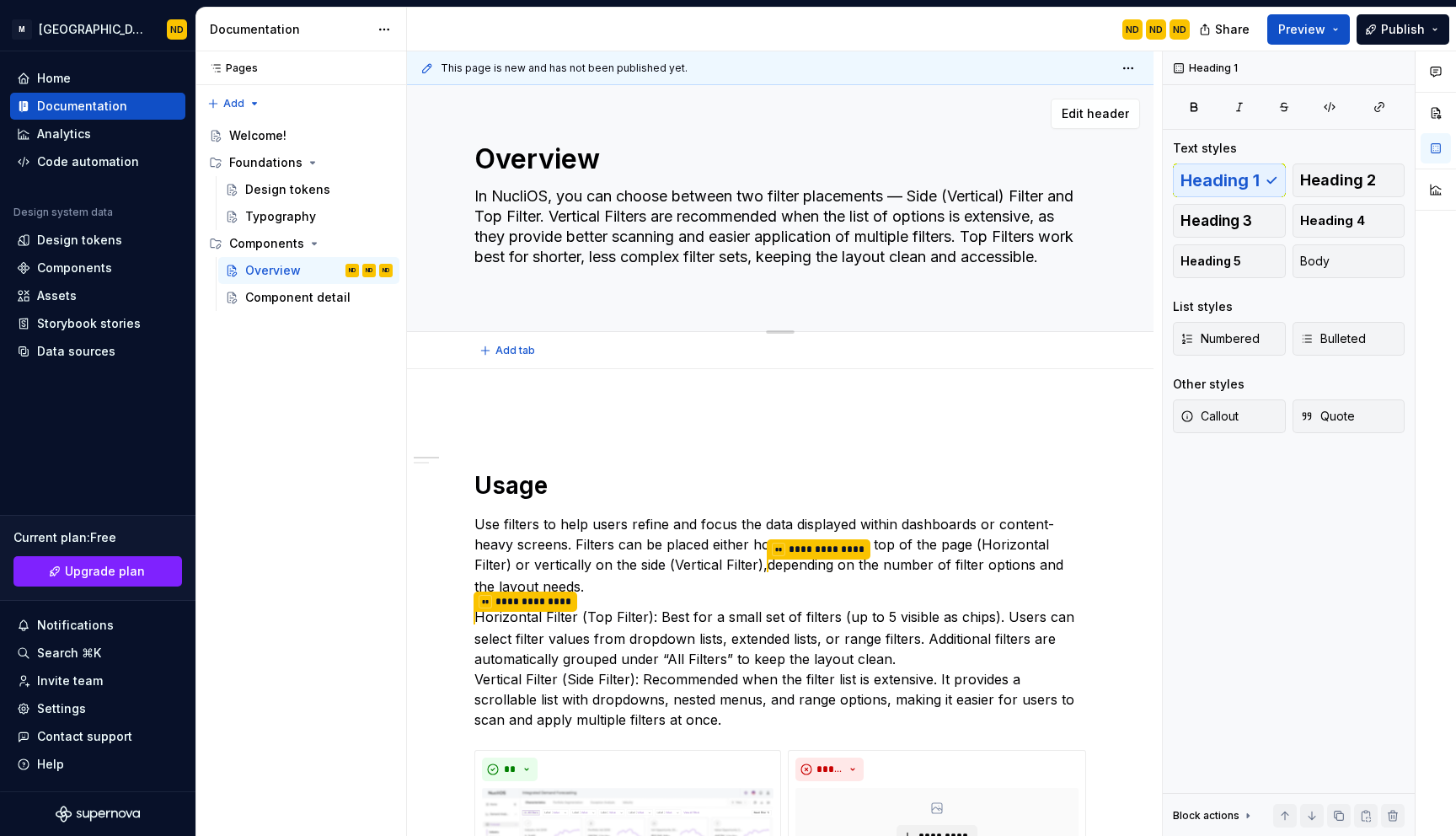
type textarea "*"
type textarea "In NucliOS, you can choose between two filter placements — Side (Vertical) Filt…"
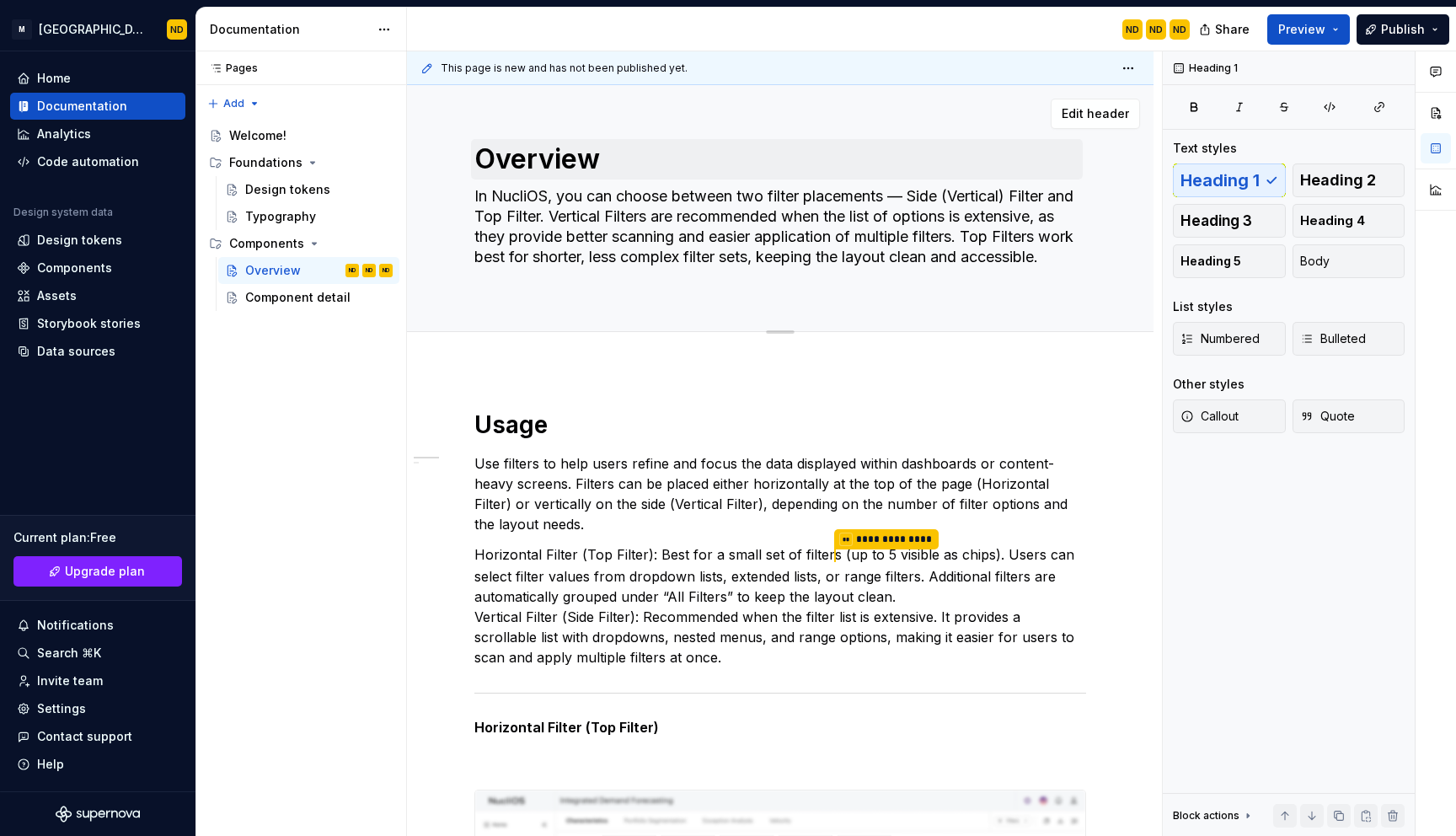
type textarea "*"
